Goal: Task Accomplishment & Management: Complete application form

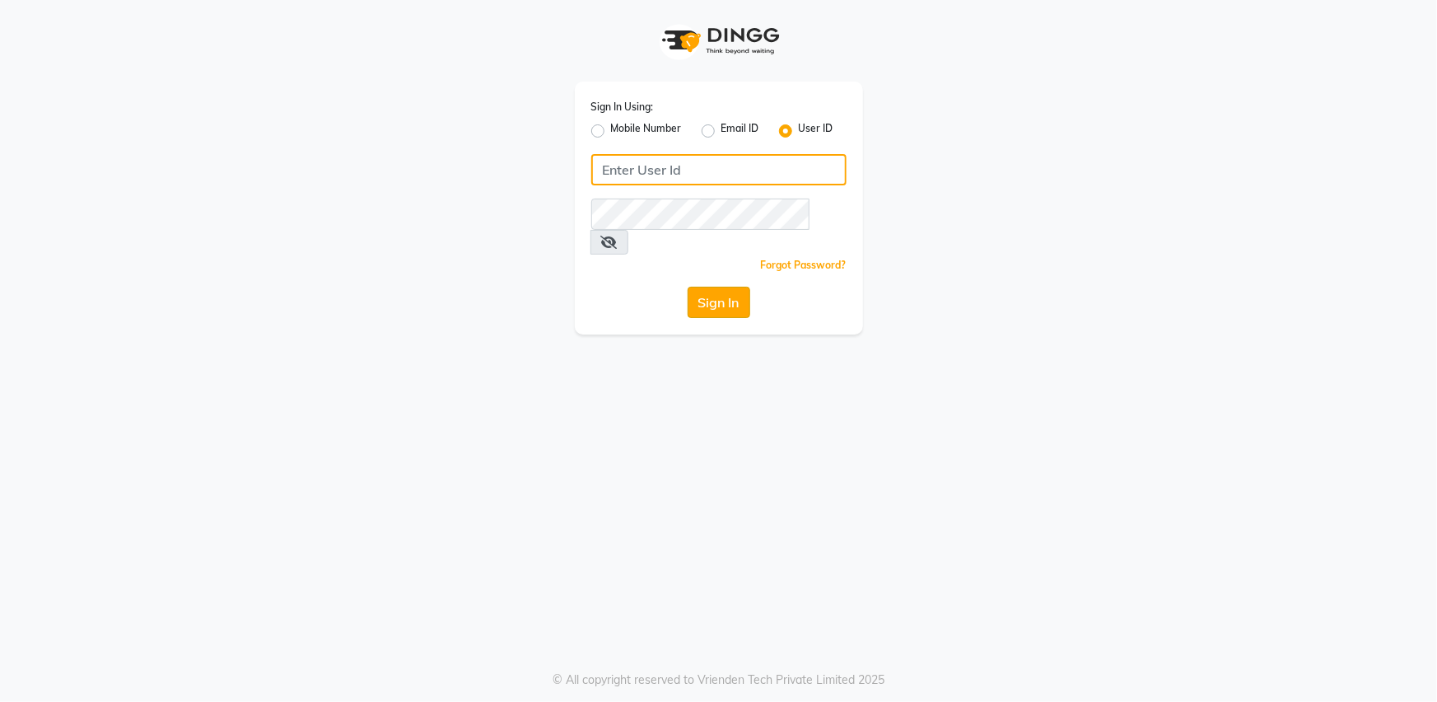
type input "bombshell"
click at [720, 287] on button "Sign In" at bounding box center [719, 302] width 63 height 31
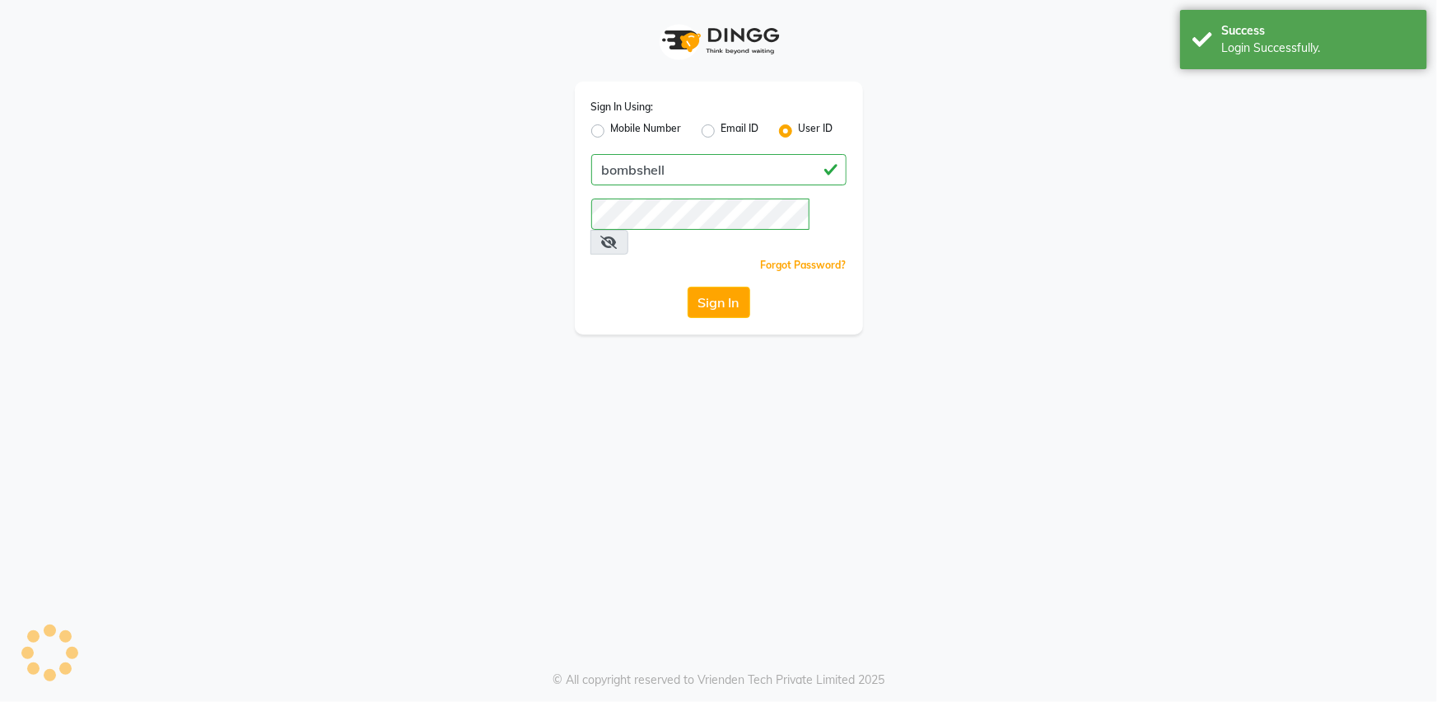
select select "service"
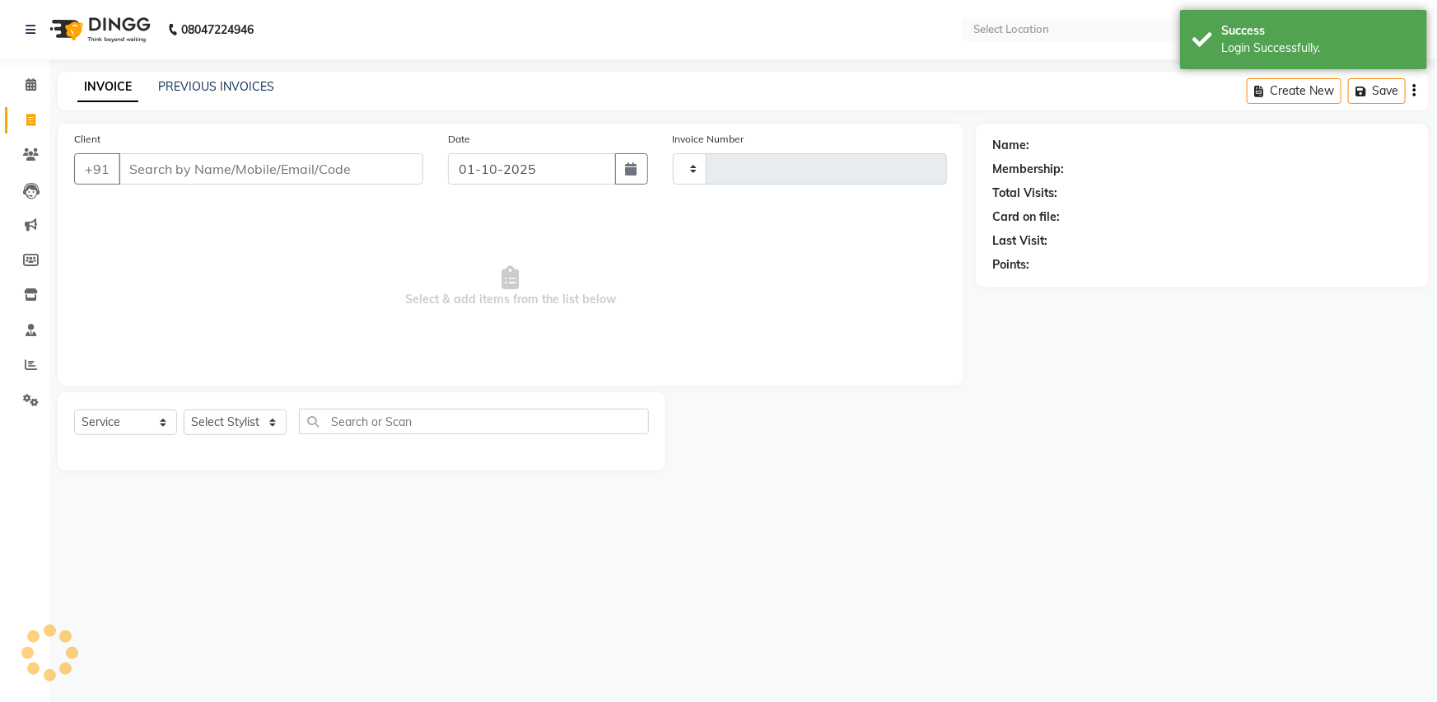
select select "en"
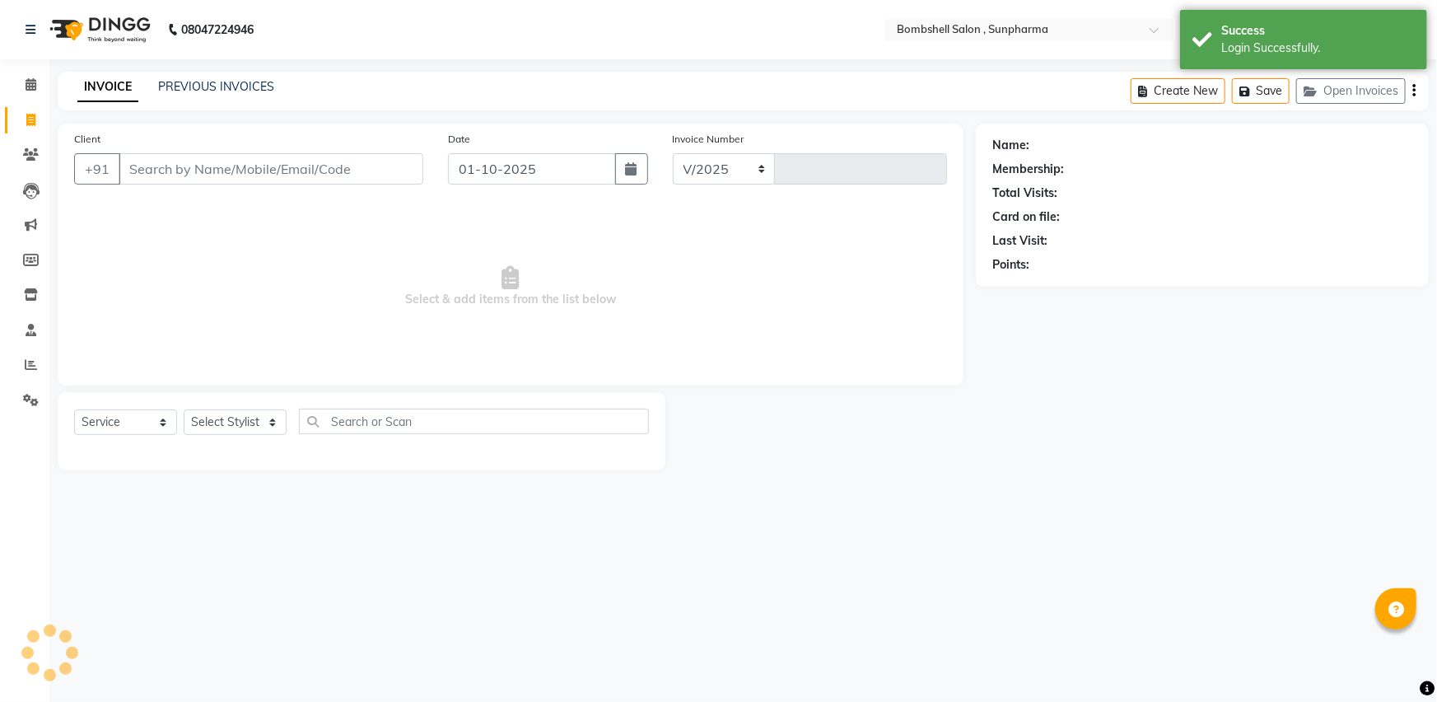
select select "4965"
type input "1524"
click at [270, 418] on select "Select Stylist [PERSON_NAME] Ananta [PERSON_NAME] [PERSON_NAME] dhanlaxmi poona…" at bounding box center [235, 422] width 103 height 26
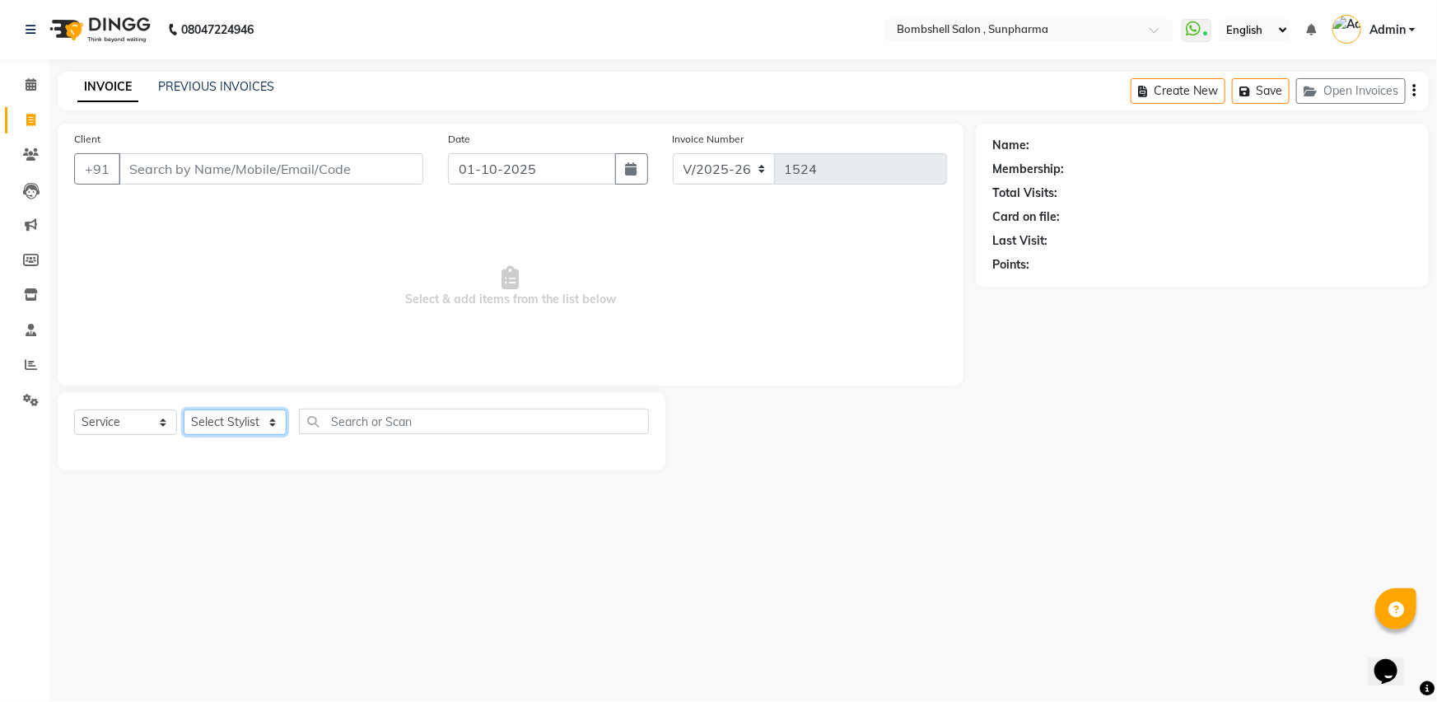
select select "86696"
click at [184, 409] on select "Select Stylist [PERSON_NAME] Ananta [PERSON_NAME] [PERSON_NAME] dhanlaxmi poona…" at bounding box center [235, 422] width 103 height 26
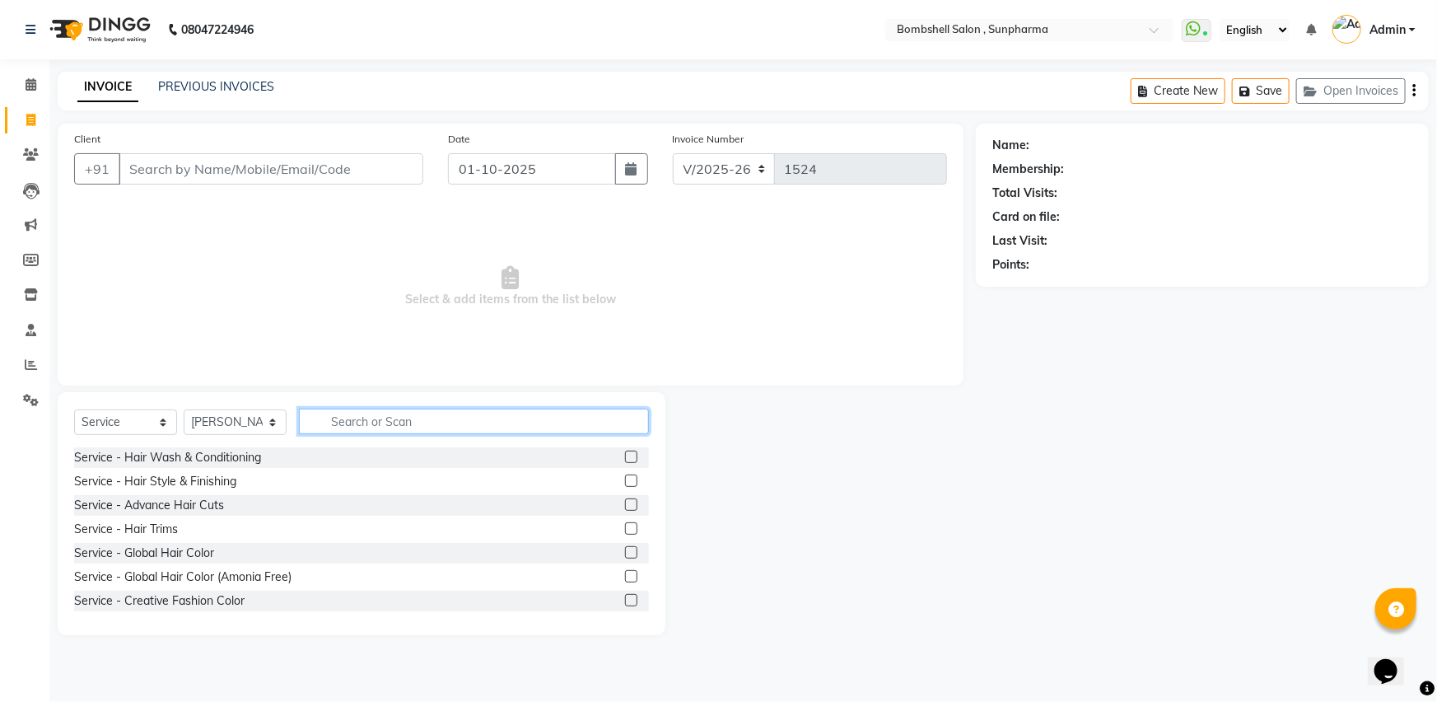
click at [360, 419] on input "text" at bounding box center [474, 421] width 350 height 26
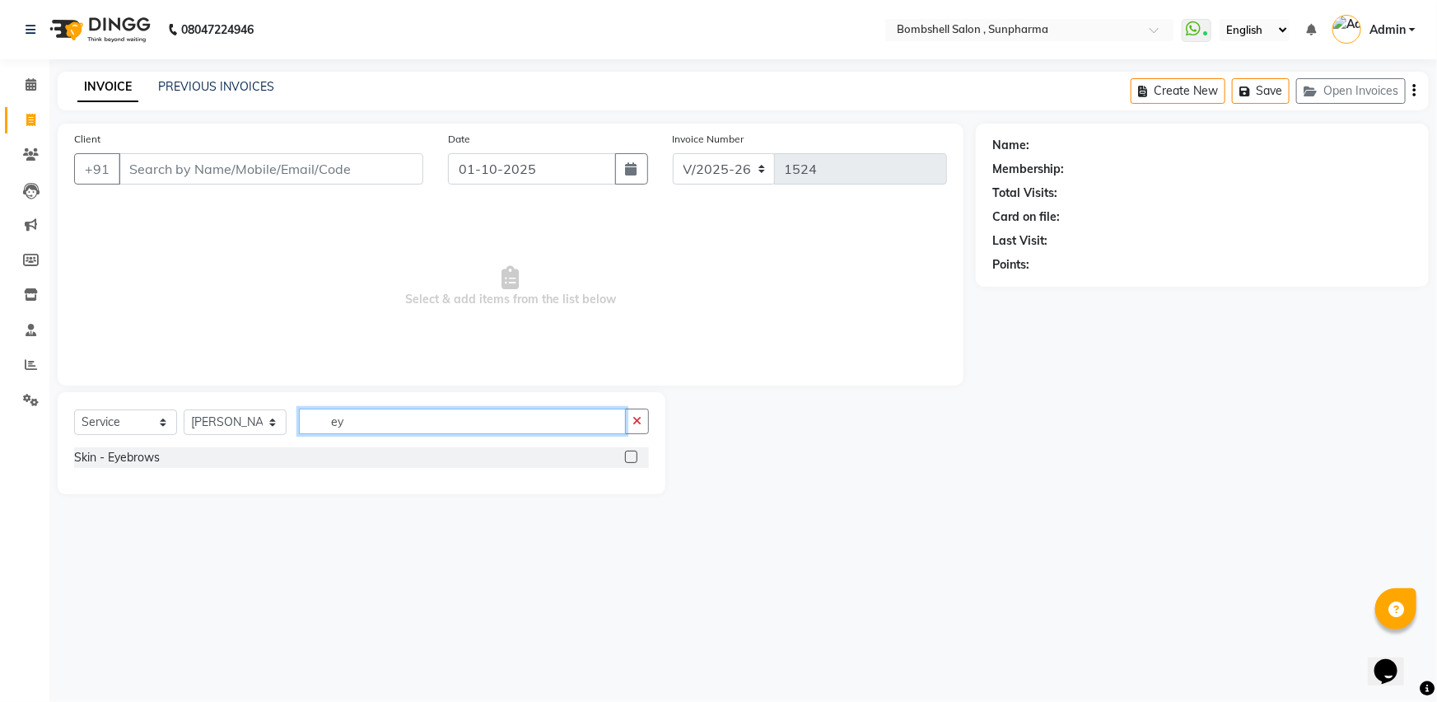
type input "ey"
click at [632, 455] on label at bounding box center [631, 456] width 12 height 12
click at [632, 455] on input "checkbox" at bounding box center [630, 457] width 11 height 11
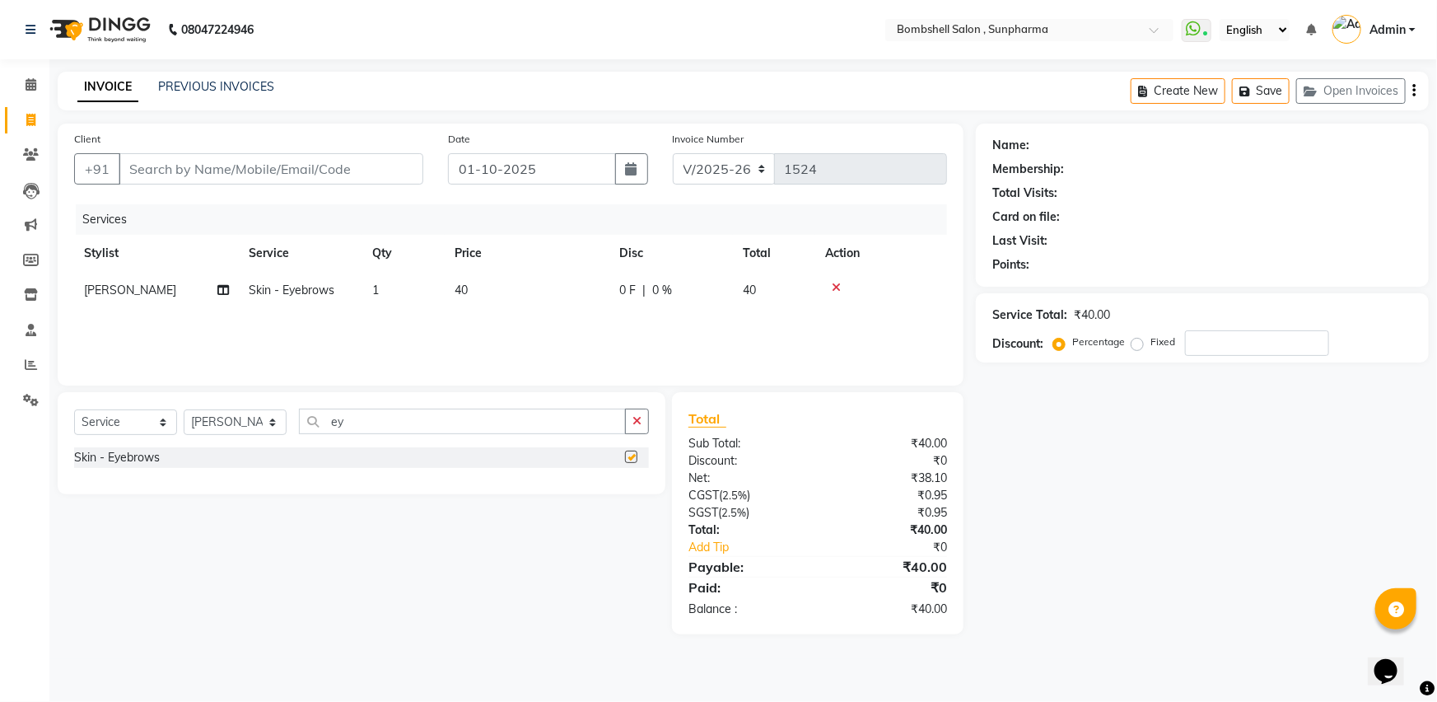
checkbox input "false"
click at [478, 282] on td "40" at bounding box center [527, 290] width 165 height 37
select select "86696"
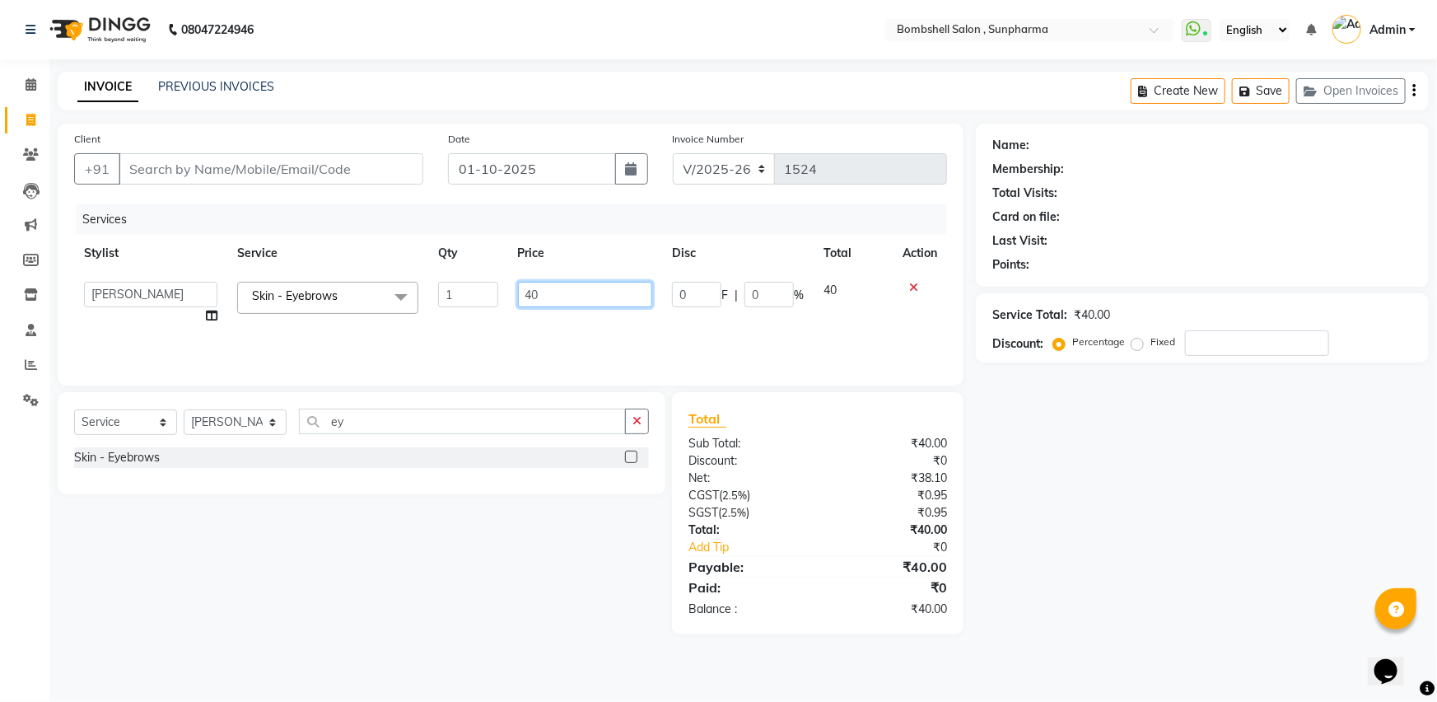
click at [552, 297] on input "40" at bounding box center [585, 295] width 135 height 26
type input "4"
type input "50"
click at [487, 414] on input "ey" at bounding box center [462, 421] width 327 height 26
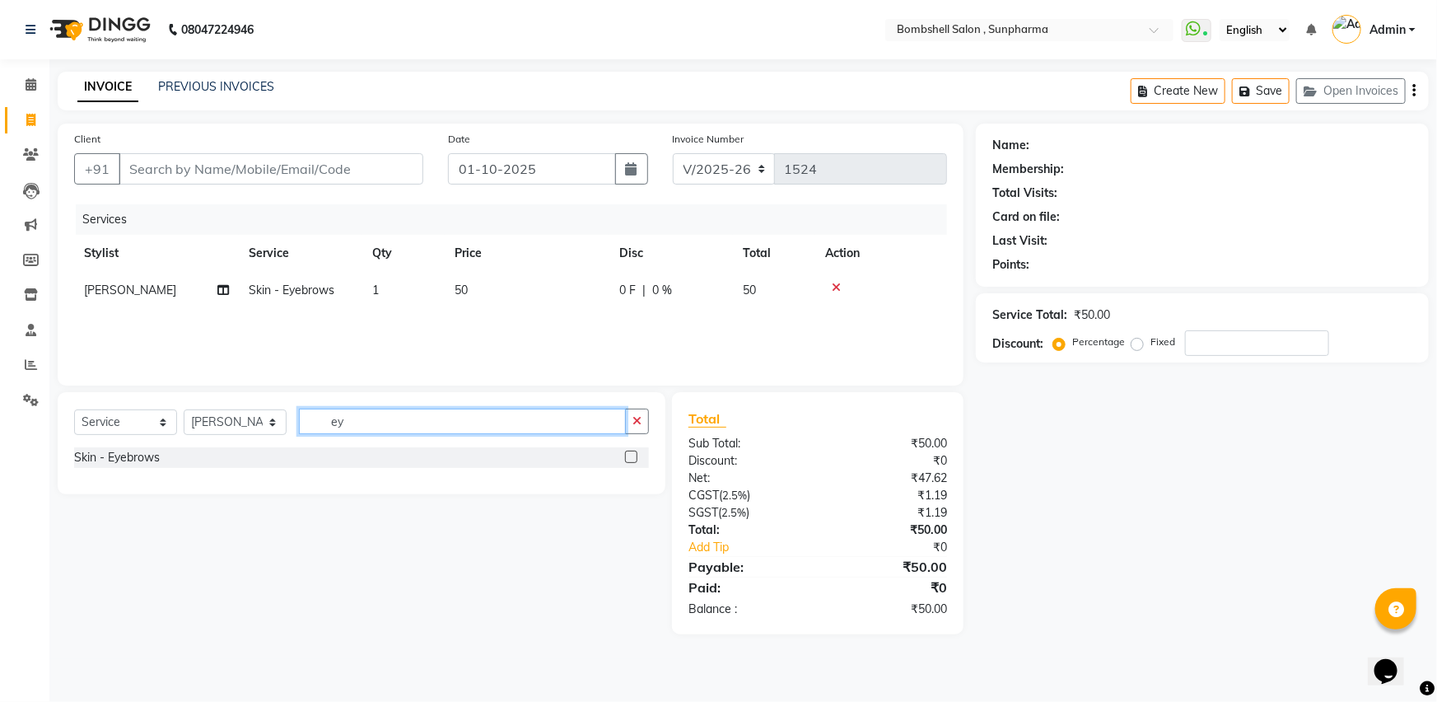
type input "e"
type input "upp"
click at [633, 503] on label at bounding box center [631, 504] width 12 height 12
click at [633, 503] on input "checkbox" at bounding box center [630, 505] width 11 height 11
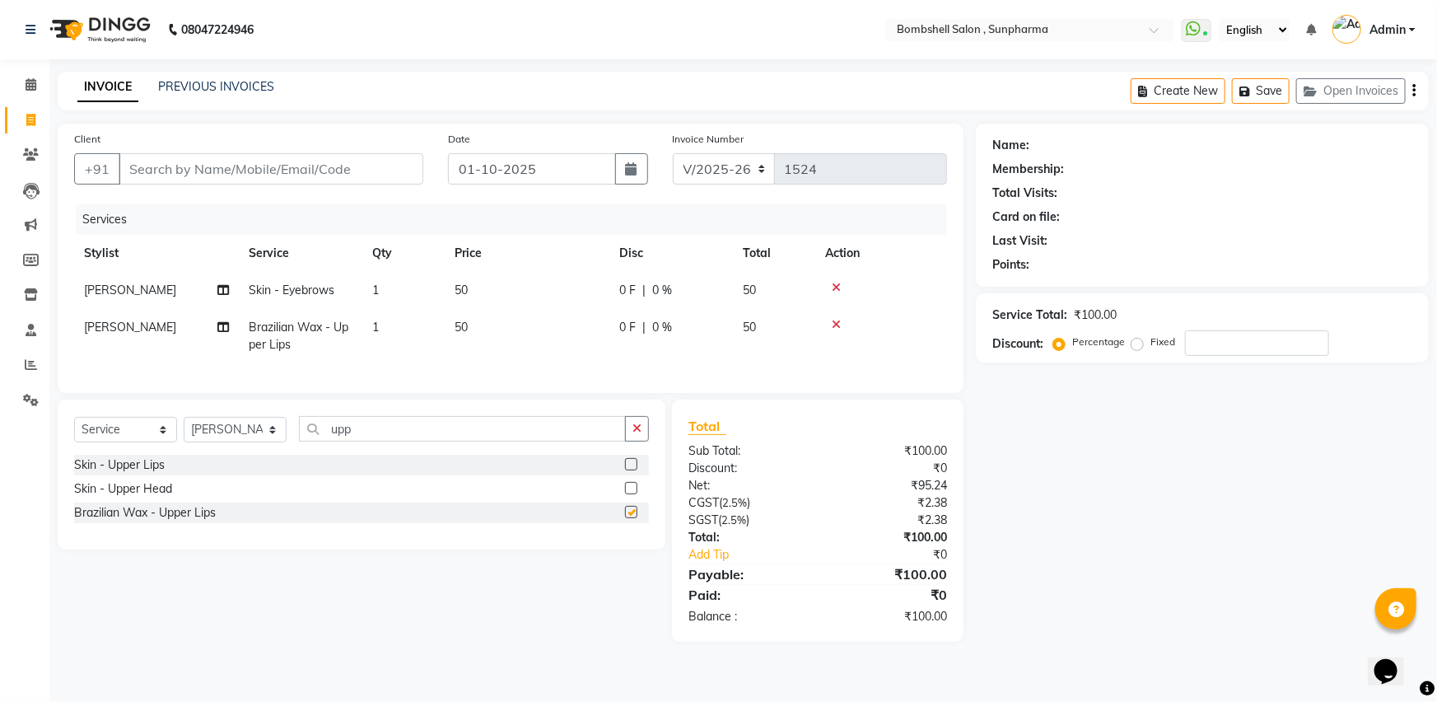
checkbox input "false"
click at [839, 320] on icon at bounding box center [836, 325] width 9 height 12
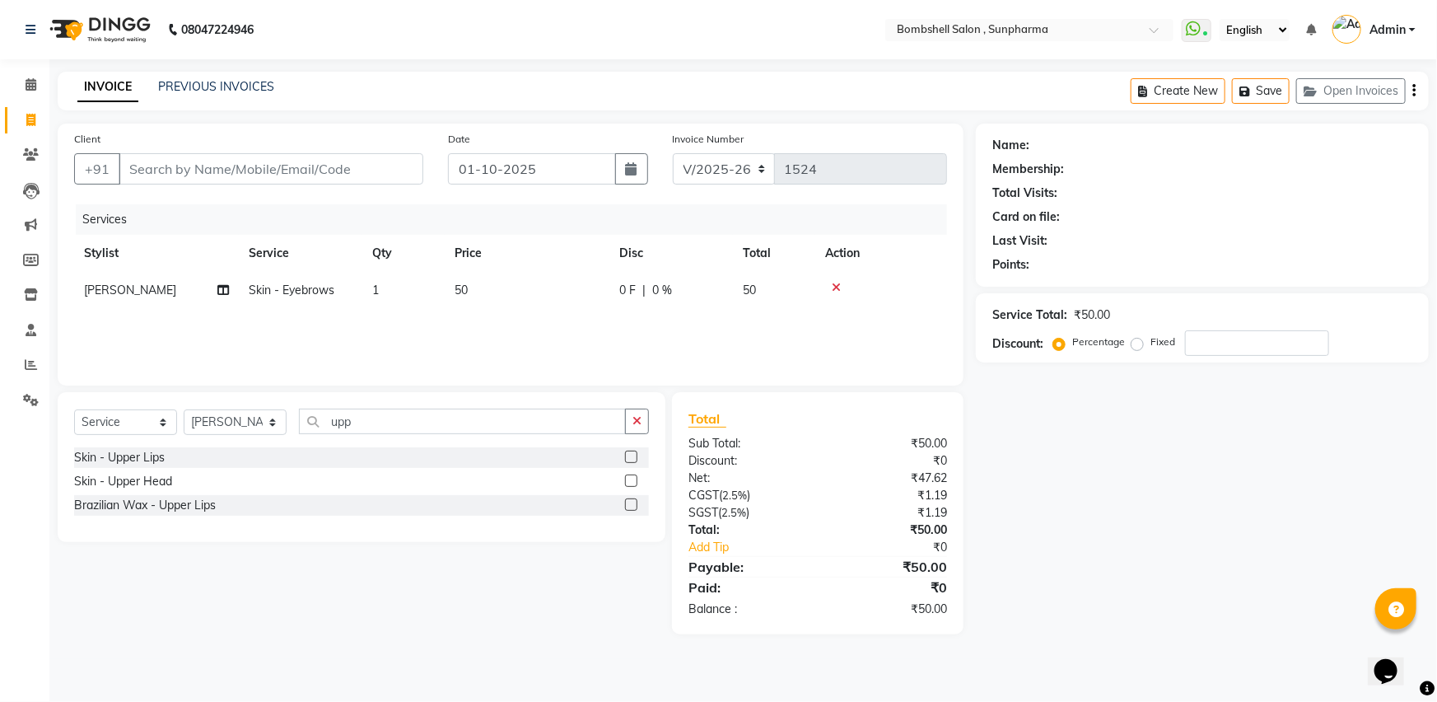
click at [627, 459] on label at bounding box center [631, 456] width 12 height 12
click at [627, 459] on input "checkbox" at bounding box center [630, 457] width 11 height 11
checkbox input "false"
click at [472, 324] on td "20" at bounding box center [527, 327] width 165 height 37
select select "86696"
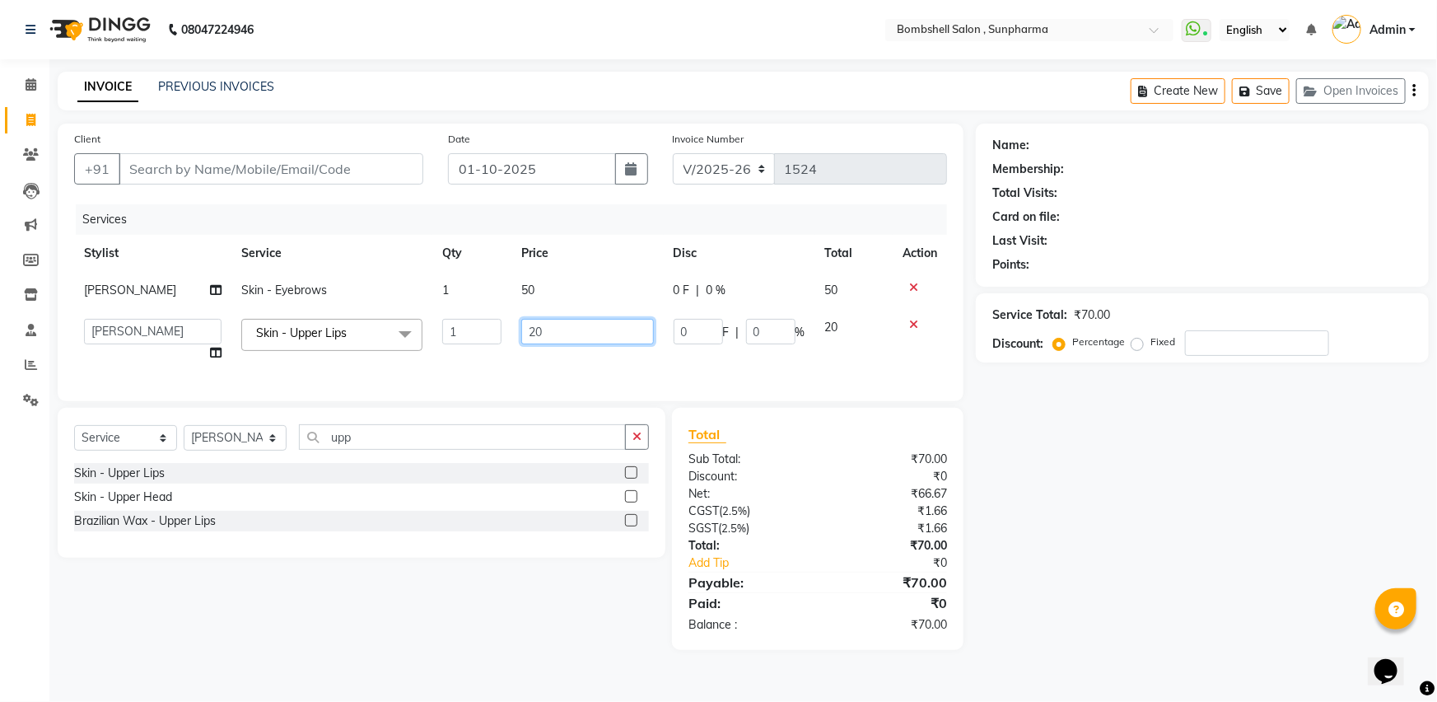
click at [549, 329] on input "20" at bounding box center [587, 332] width 132 height 26
type input "2"
type input "30"
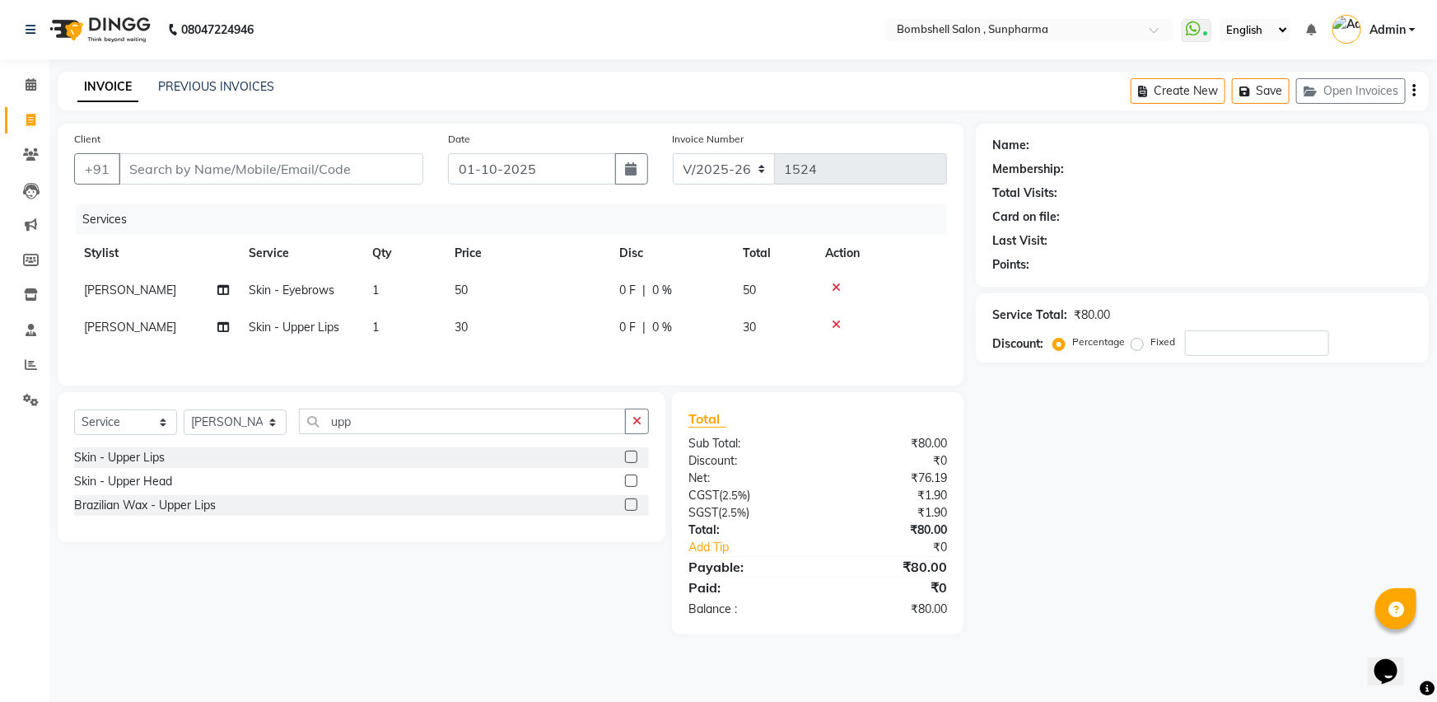
click at [538, 353] on div "Services Stylist Service Qty Price Disc Total Action [PERSON_NAME] Skin - Eyebr…" at bounding box center [510, 286] width 873 height 165
click at [370, 173] on input "Client" at bounding box center [271, 168] width 305 height 31
type input "g"
type input "0"
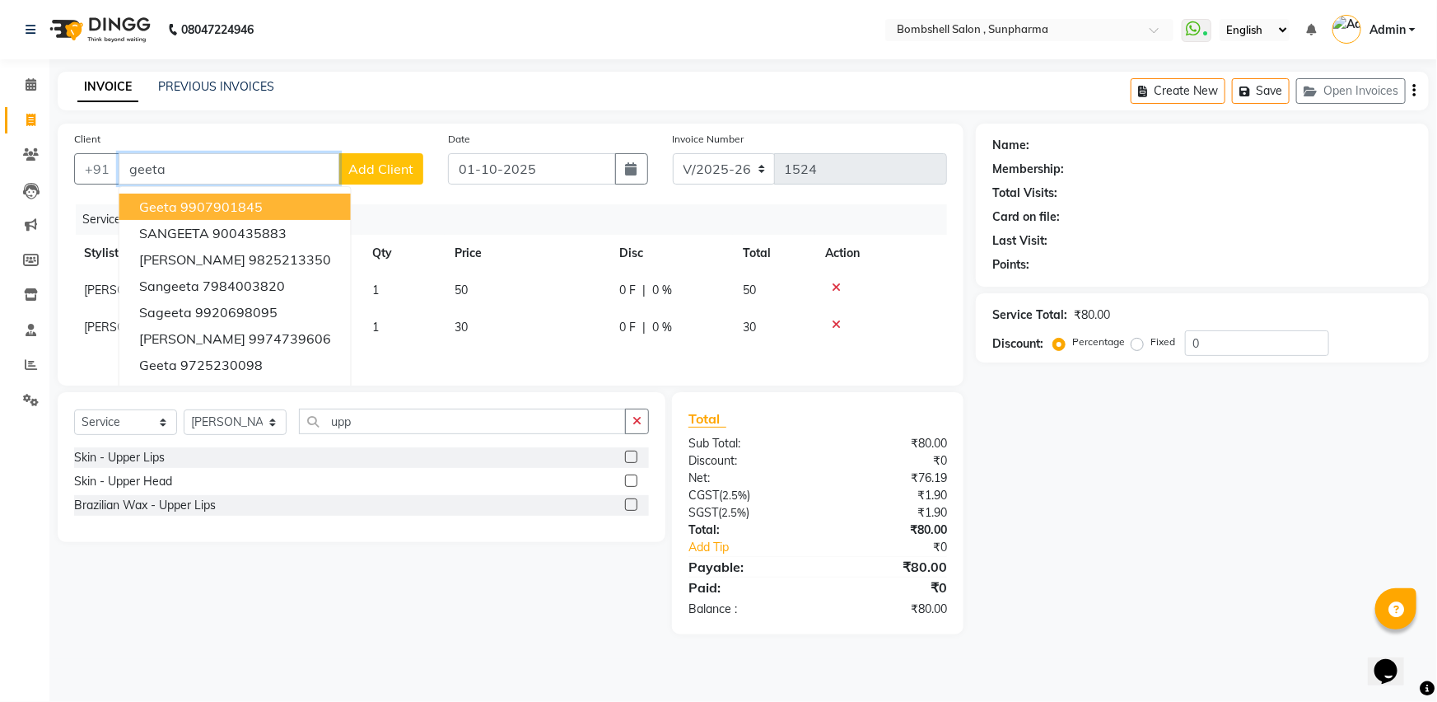
click at [215, 165] on input "geeta" at bounding box center [229, 168] width 221 height 31
type input "g"
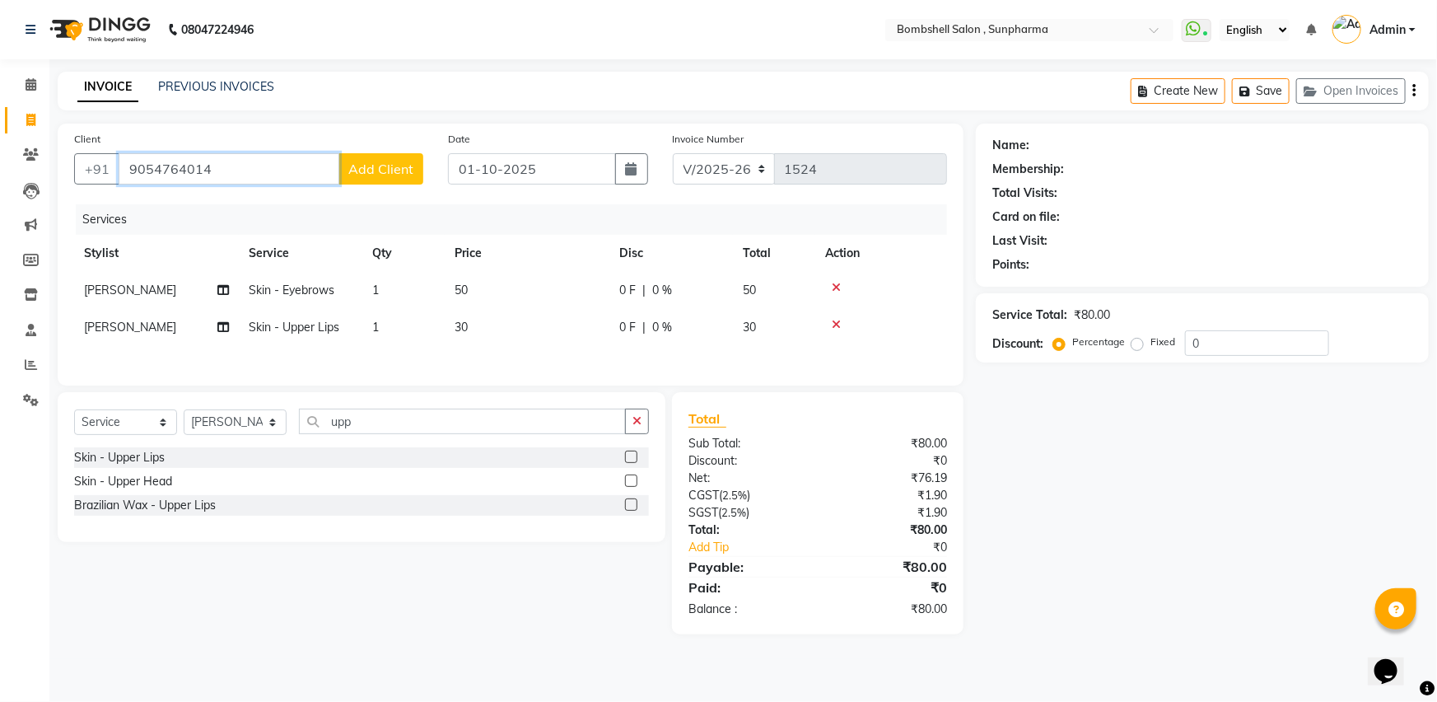
type input "9054764014"
click at [363, 179] on button "Add Client" at bounding box center [380, 168] width 85 height 31
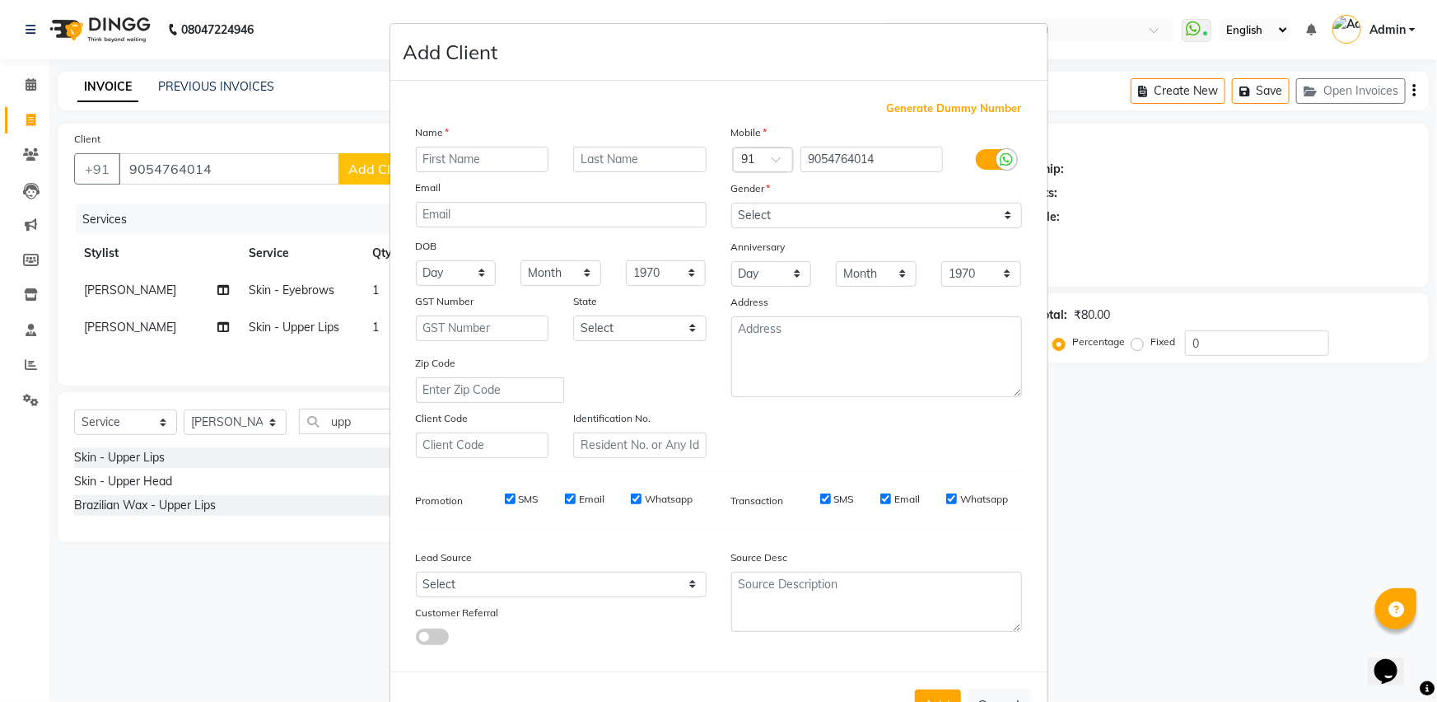
click at [427, 158] on input "text" at bounding box center [482, 160] width 133 height 26
type input "geeta"
click at [589, 163] on input "text" at bounding box center [639, 160] width 133 height 26
type input "baul"
click at [779, 215] on select "Select [DEMOGRAPHIC_DATA] [DEMOGRAPHIC_DATA] Other Prefer Not To Say" at bounding box center [876, 216] width 291 height 26
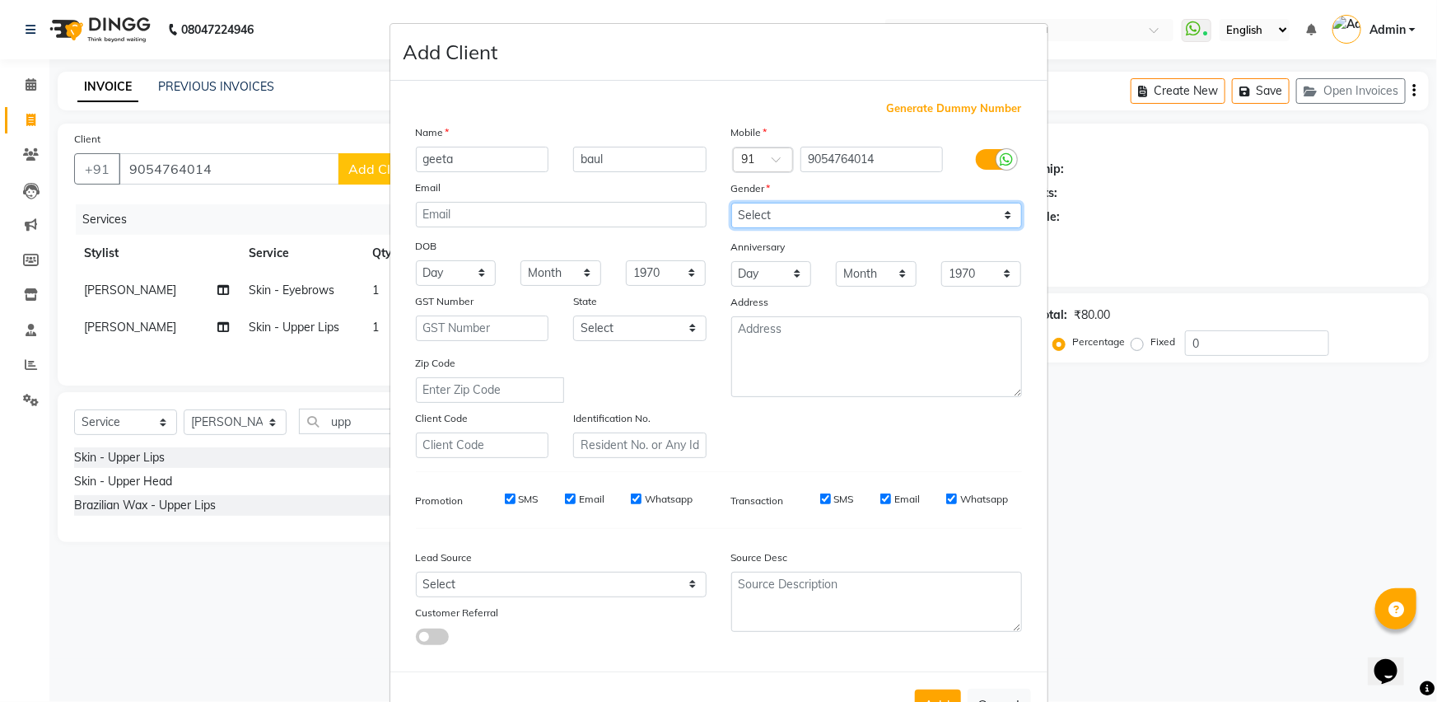
select select "[DEMOGRAPHIC_DATA]"
click at [731, 203] on select "Select [DEMOGRAPHIC_DATA] [DEMOGRAPHIC_DATA] Other Prefer Not To Say" at bounding box center [876, 216] width 291 height 26
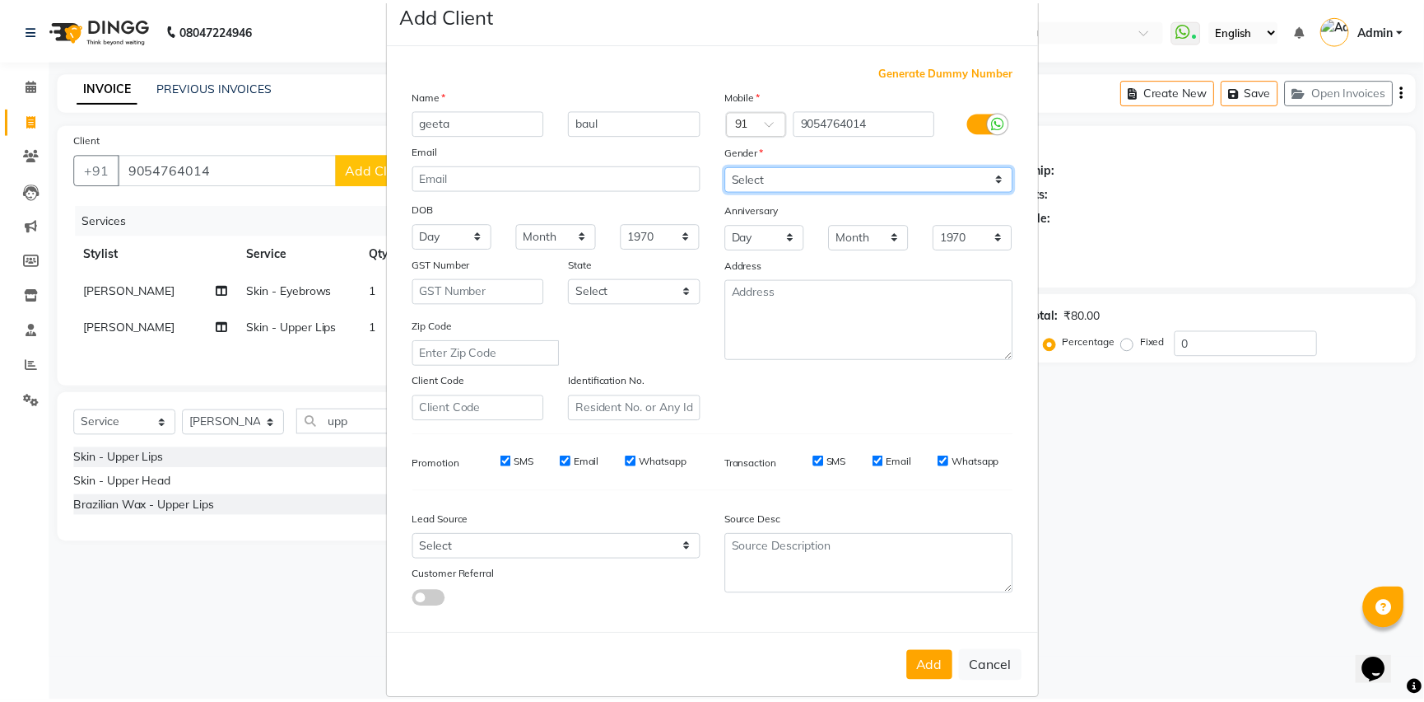
scroll to position [63, 0]
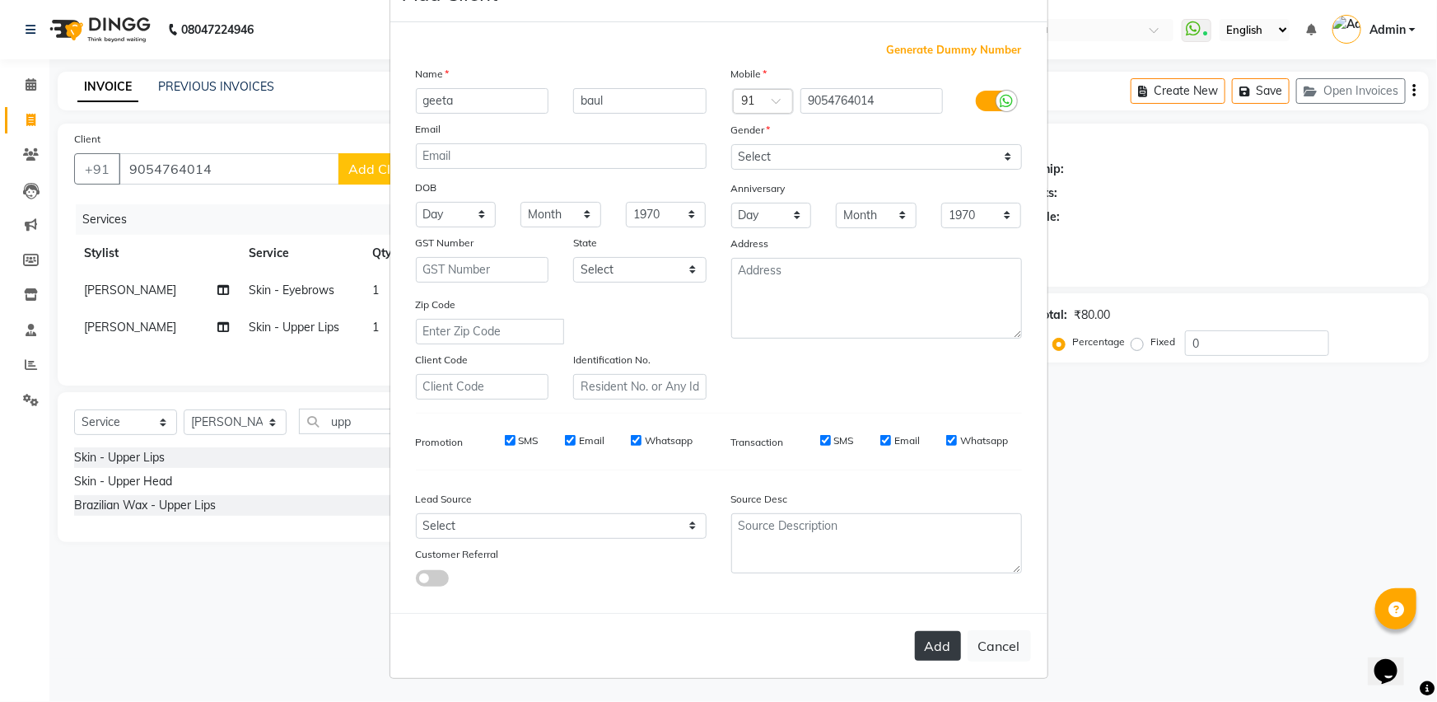
click at [915, 648] on button "Add" at bounding box center [938, 646] width 46 height 30
select select
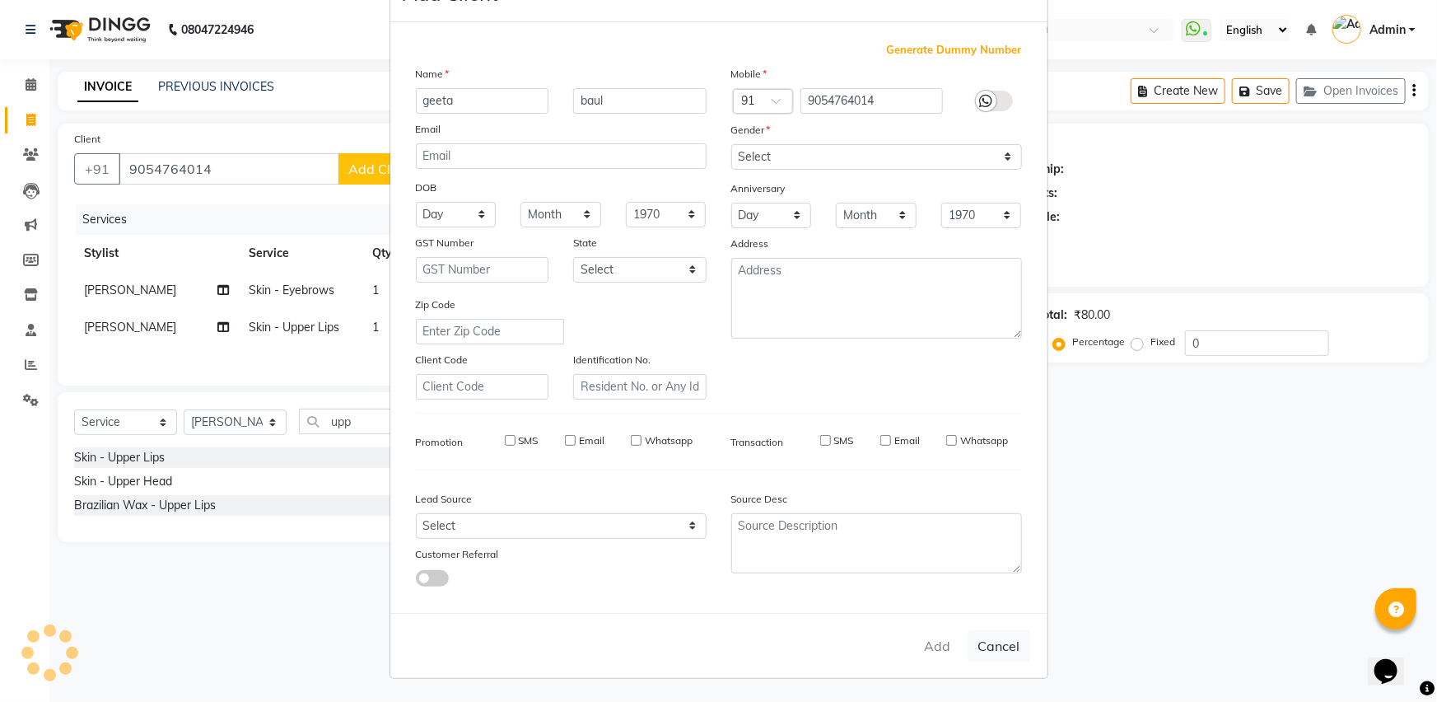
select select
checkbox input "false"
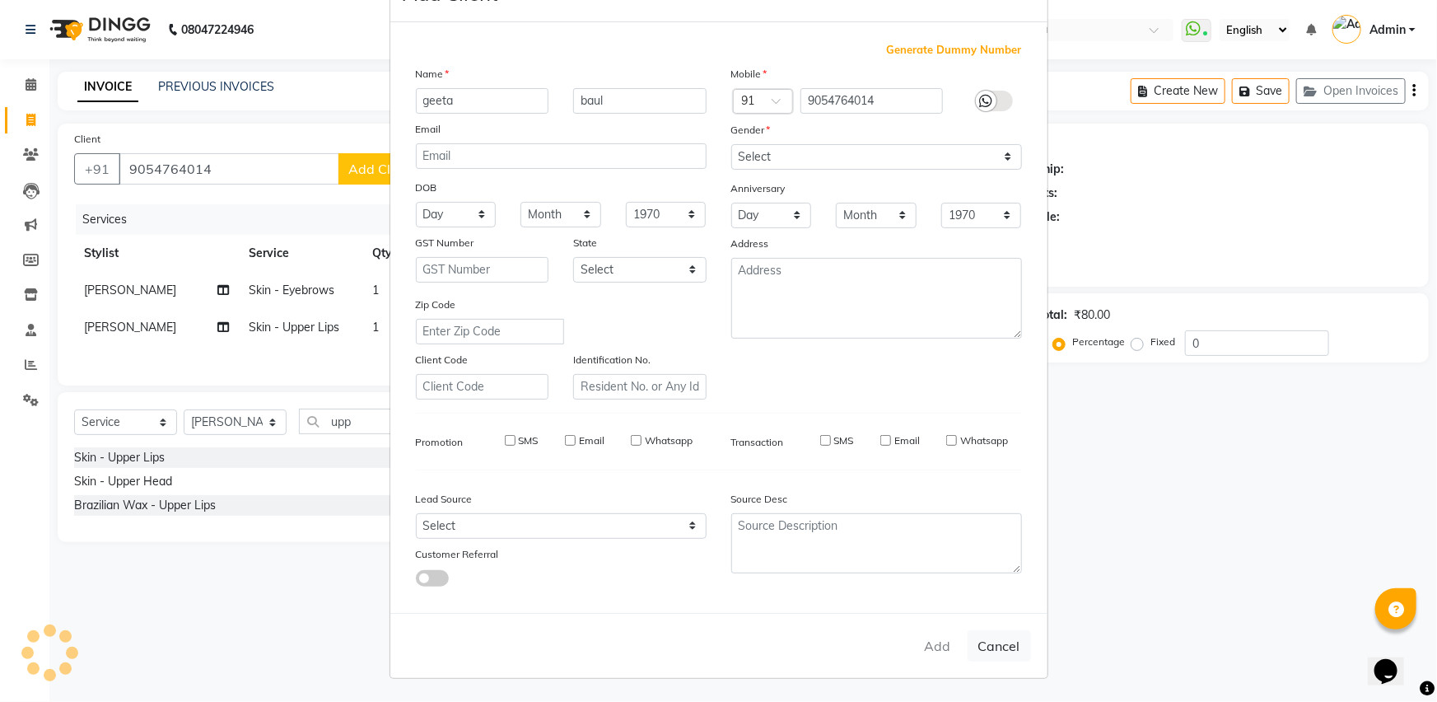
checkbox input "false"
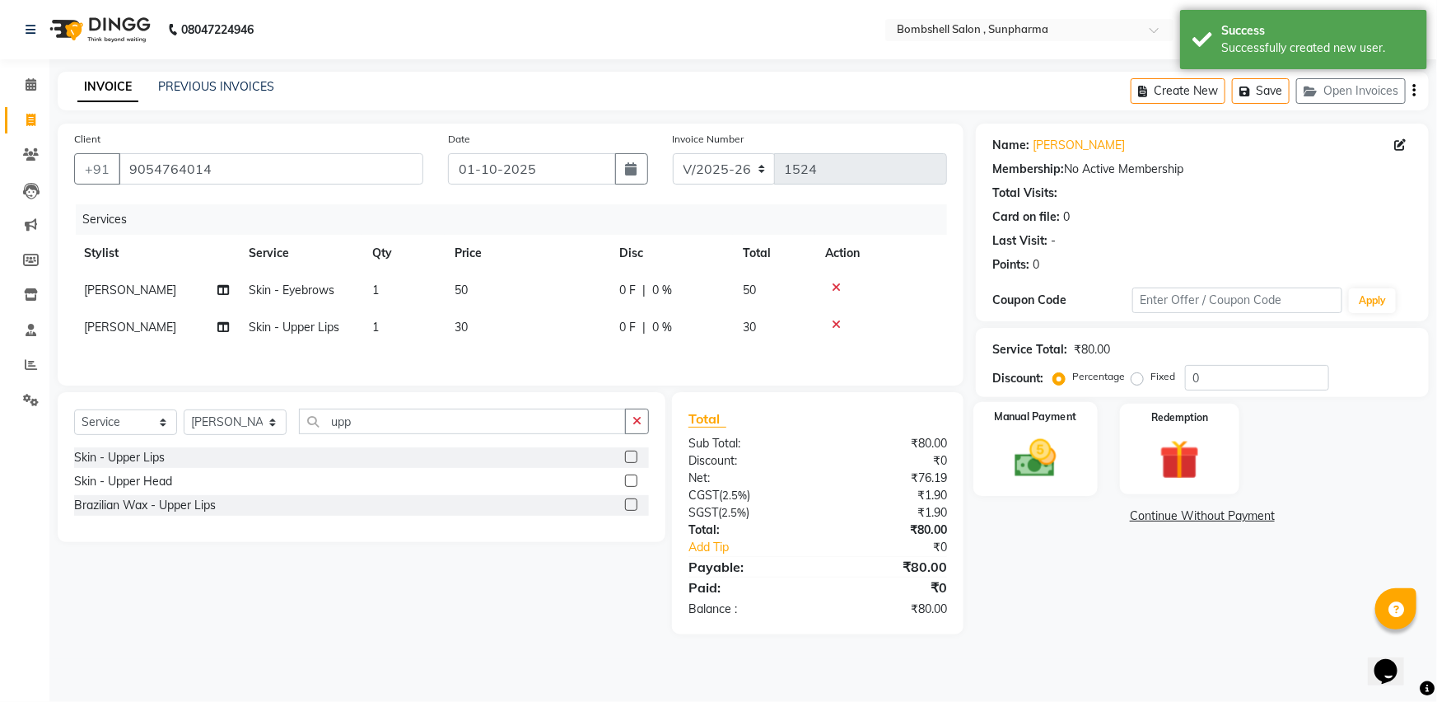
click at [1031, 448] on img at bounding box center [1036, 458] width 68 height 48
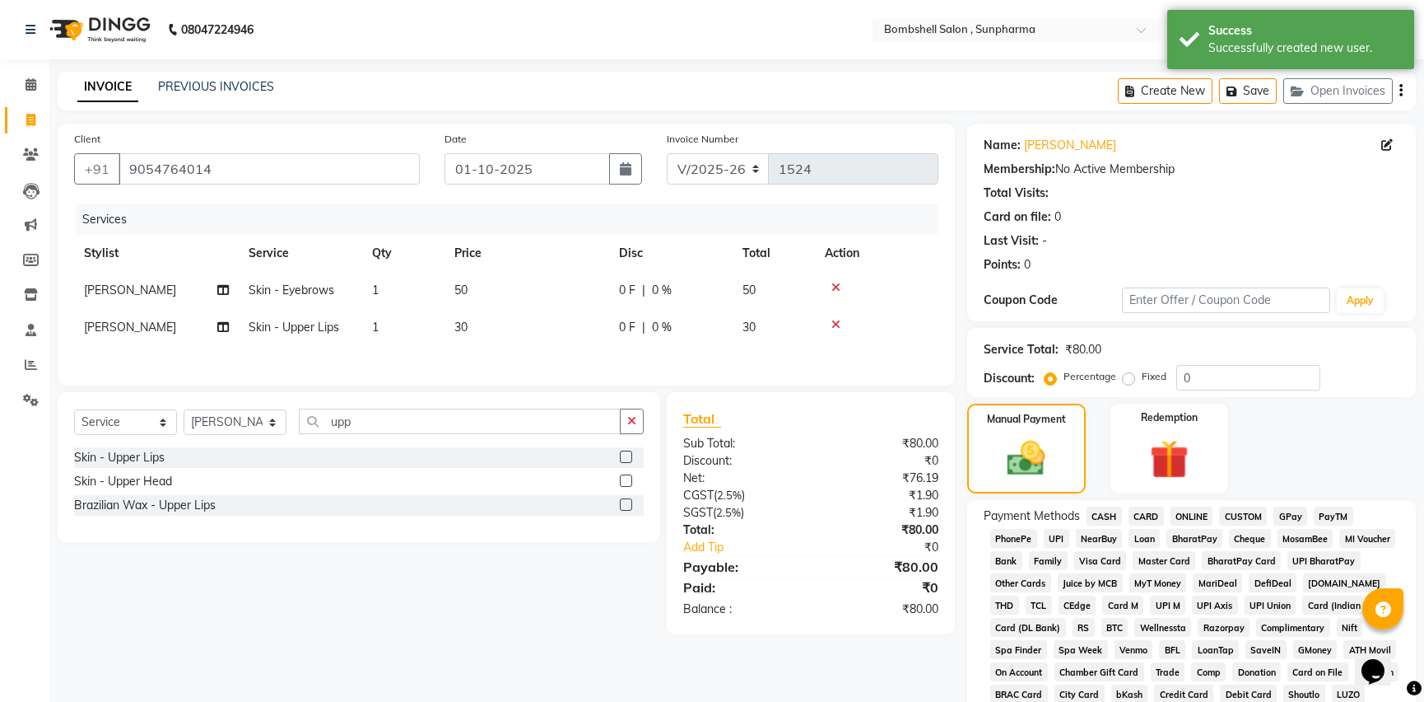
click at [1285, 513] on span "GPay" at bounding box center [1291, 515] width 34 height 19
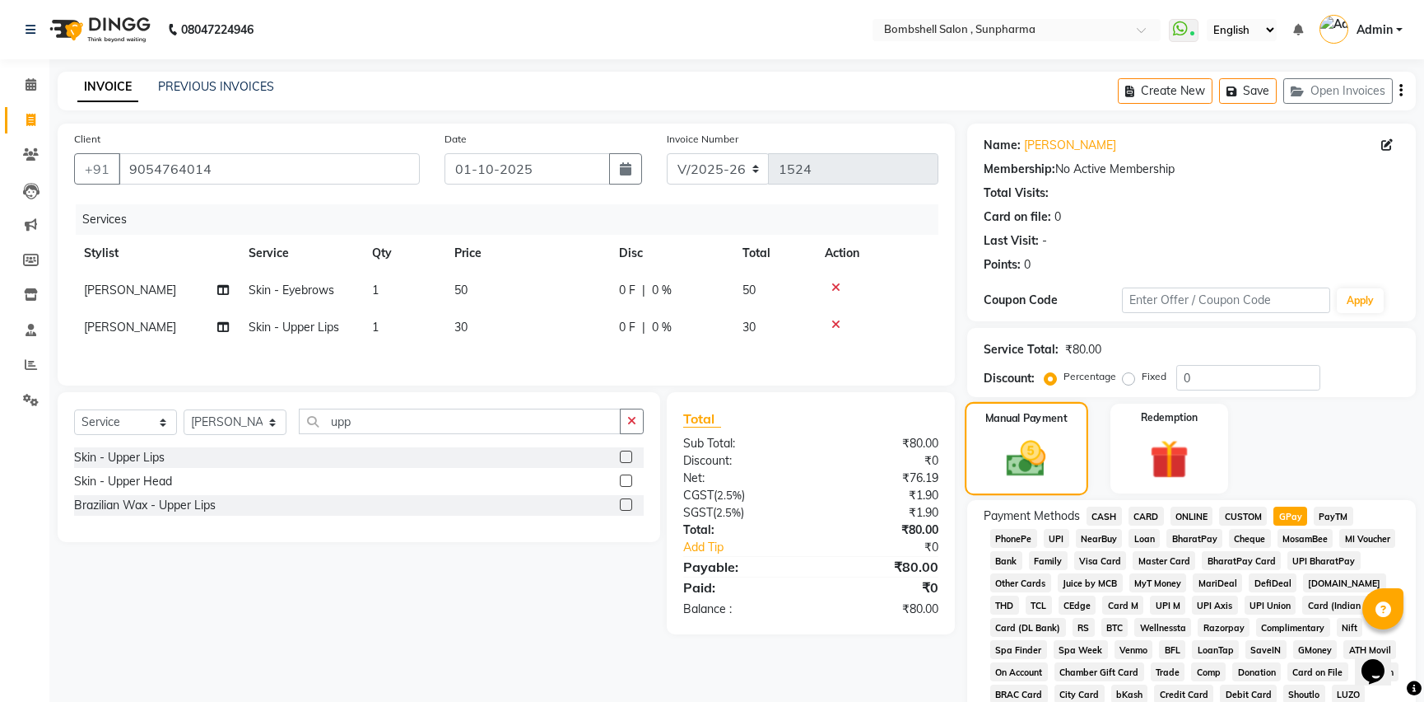
click at [1004, 441] on img at bounding box center [1027, 458] width 64 height 45
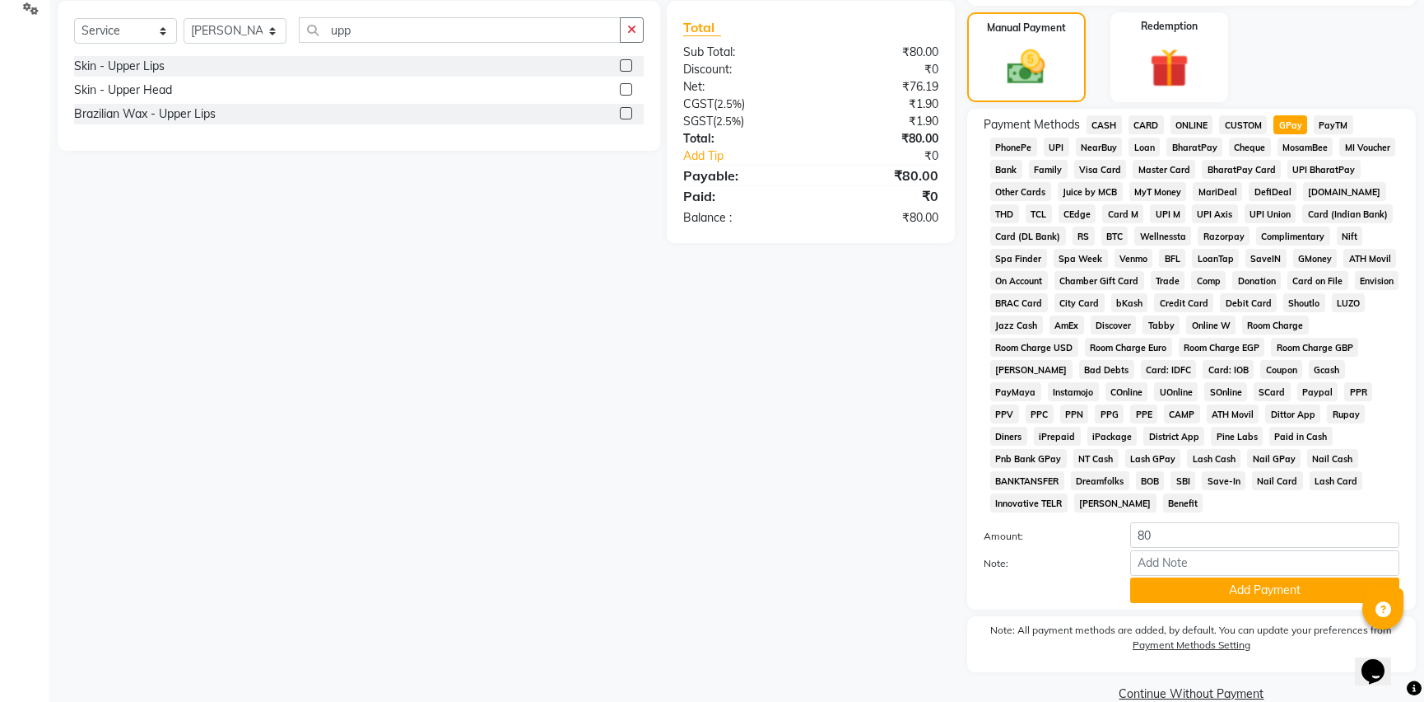
scroll to position [398, 0]
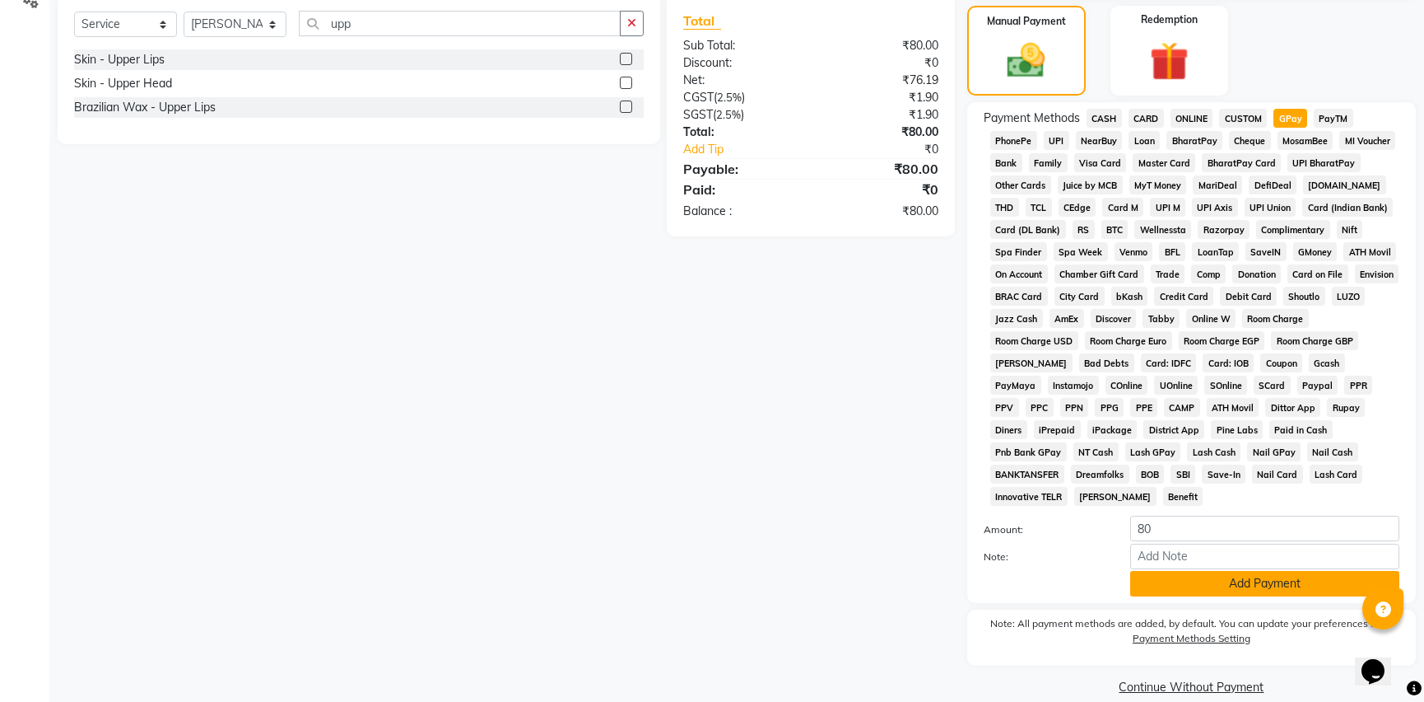
click at [1192, 571] on button "Add Payment" at bounding box center [1264, 584] width 269 height 26
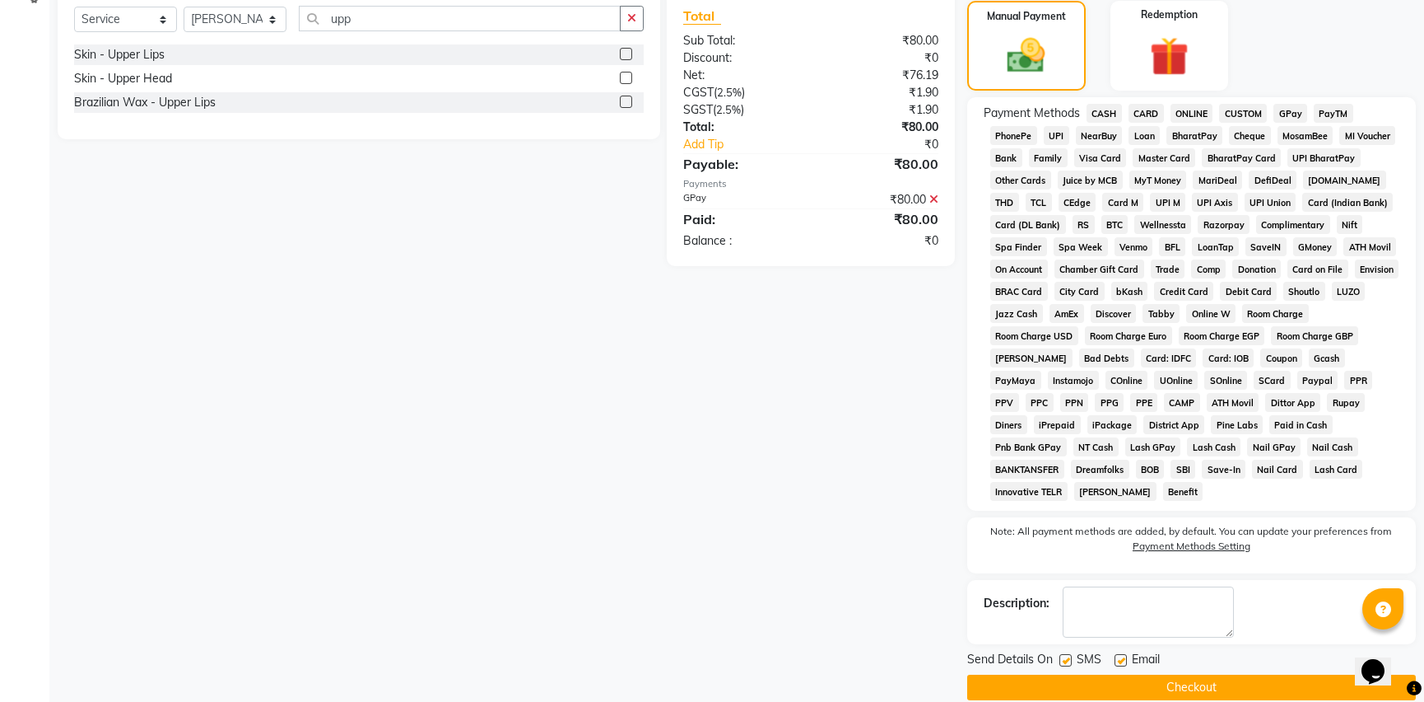
scroll to position [403, 0]
click at [1057, 674] on button "Checkout" at bounding box center [1191, 687] width 449 height 26
